Goal: Register for event/course

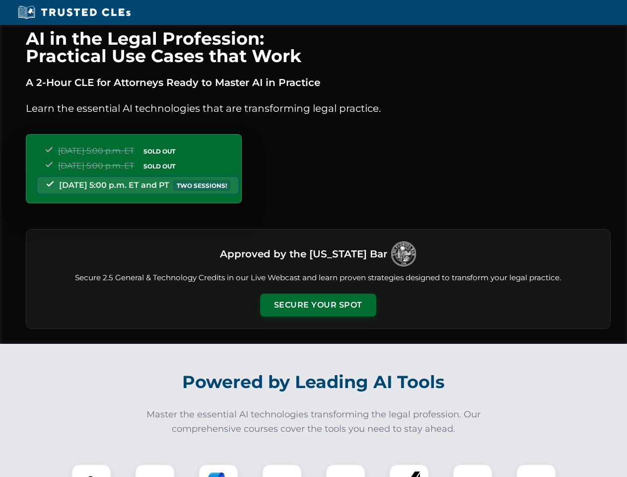
click at [318, 305] on button "Secure Your Spot" at bounding box center [318, 304] width 116 height 23
click at [91, 470] on img at bounding box center [91, 483] width 29 height 29
